Goal: Find specific page/section

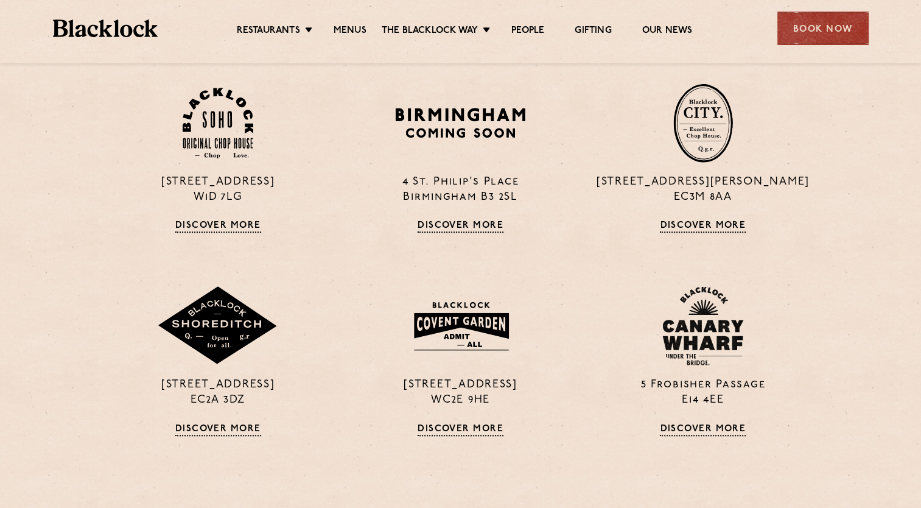
scroll to position [913, 0]
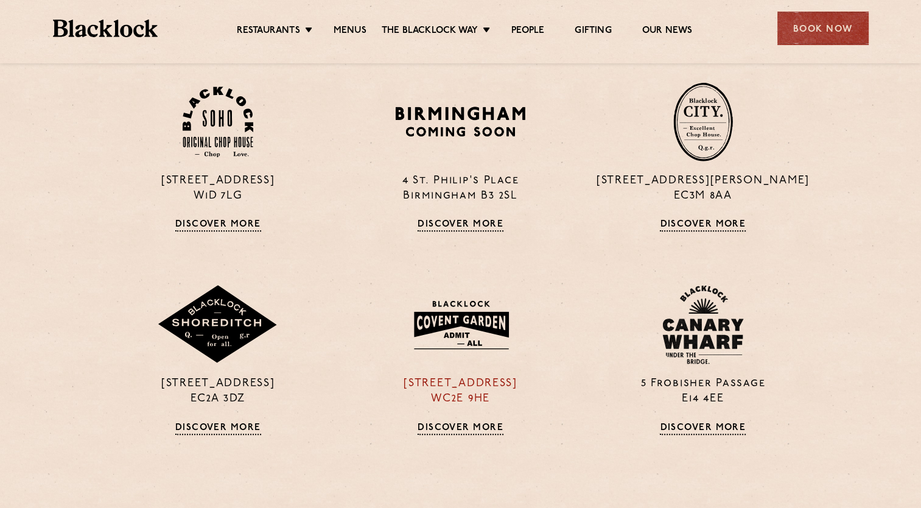
click at [480, 422] on link "Discover More" at bounding box center [461, 428] width 86 height 12
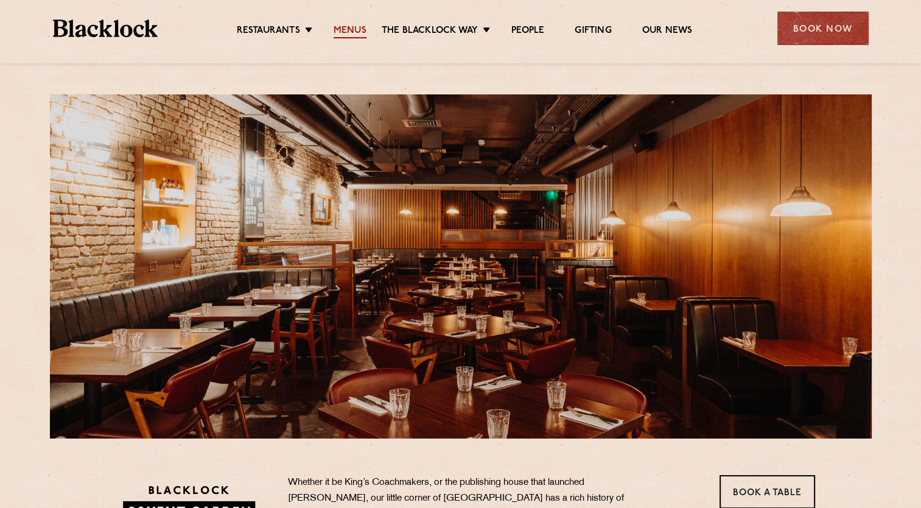
click at [353, 28] on link "Menus" at bounding box center [350, 31] width 33 height 13
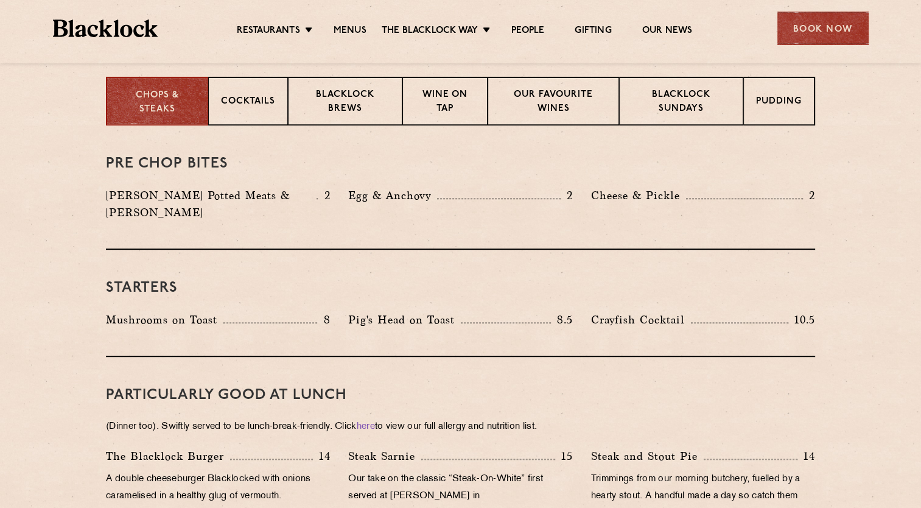
scroll to position [426, 0]
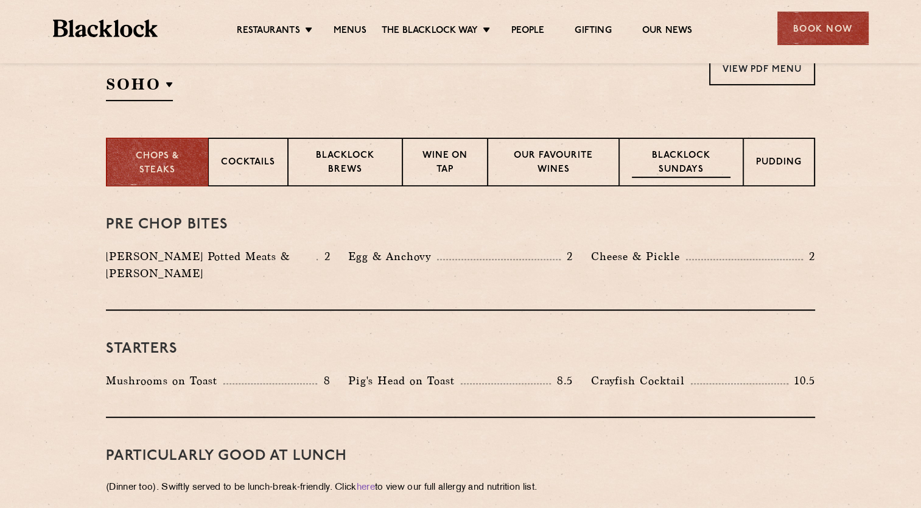
click at [711, 155] on p "Blacklock Sundays" at bounding box center [681, 163] width 99 height 29
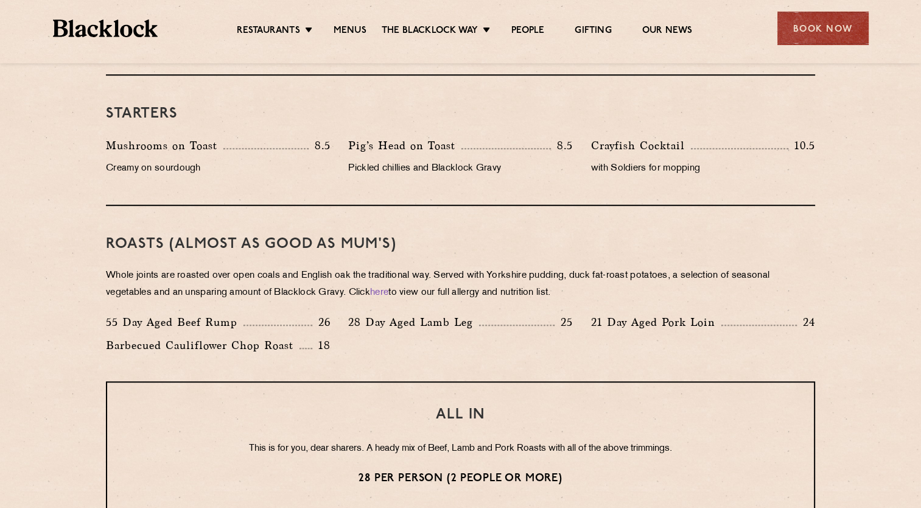
scroll to position [852, 0]
